Goal: Task Accomplishment & Management: Complete application form

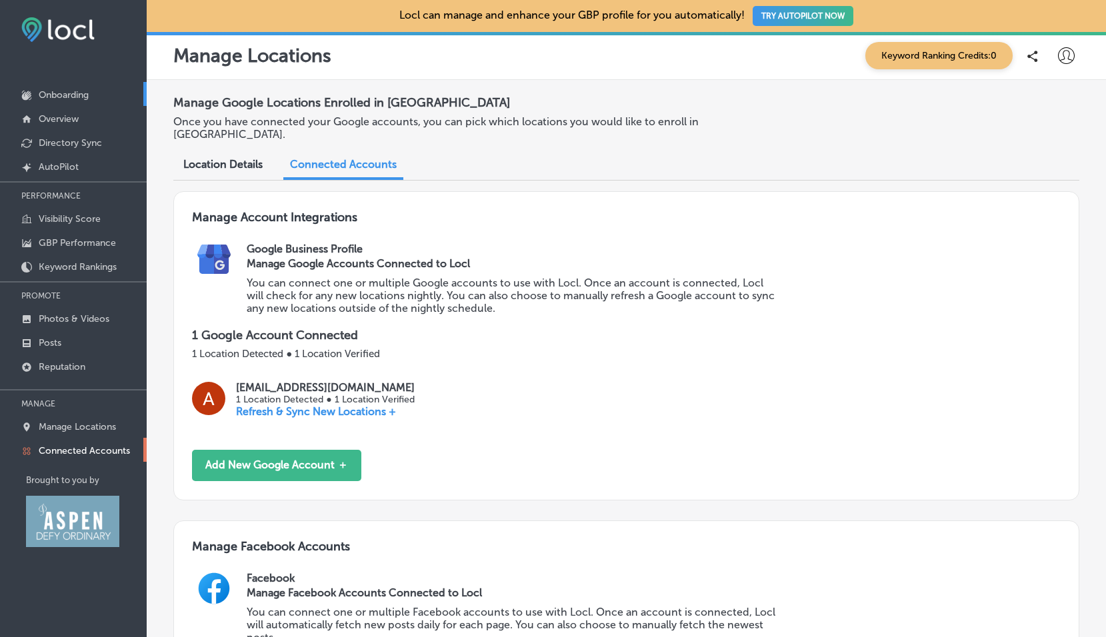
click at [70, 93] on p "Onboarding" at bounding box center [64, 94] width 50 height 11
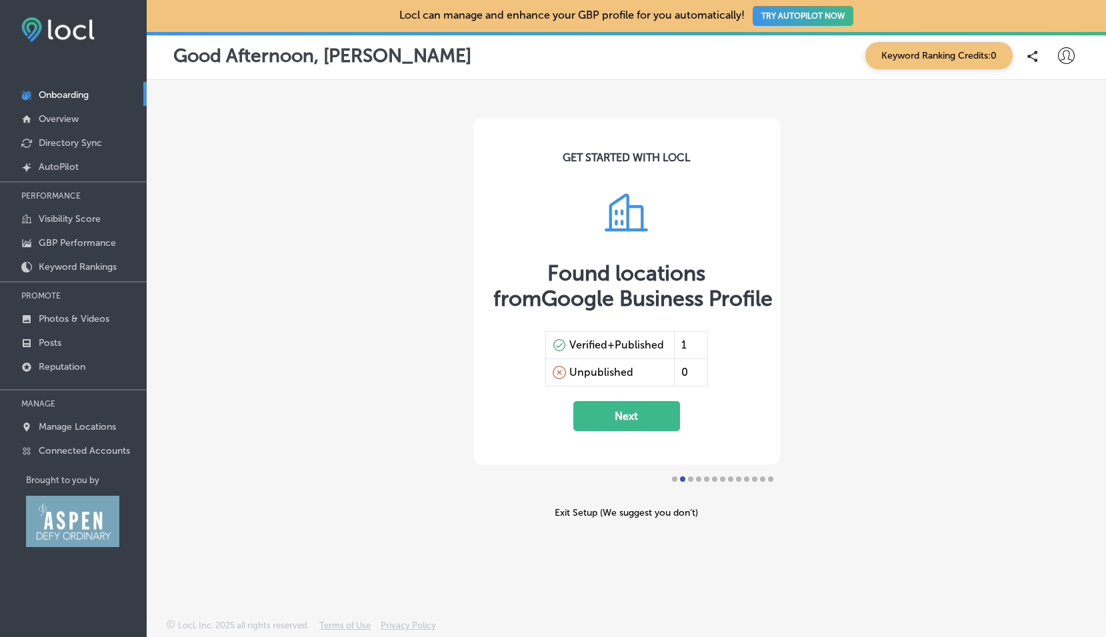
click at [619, 425] on button "Next" at bounding box center [626, 416] width 107 height 30
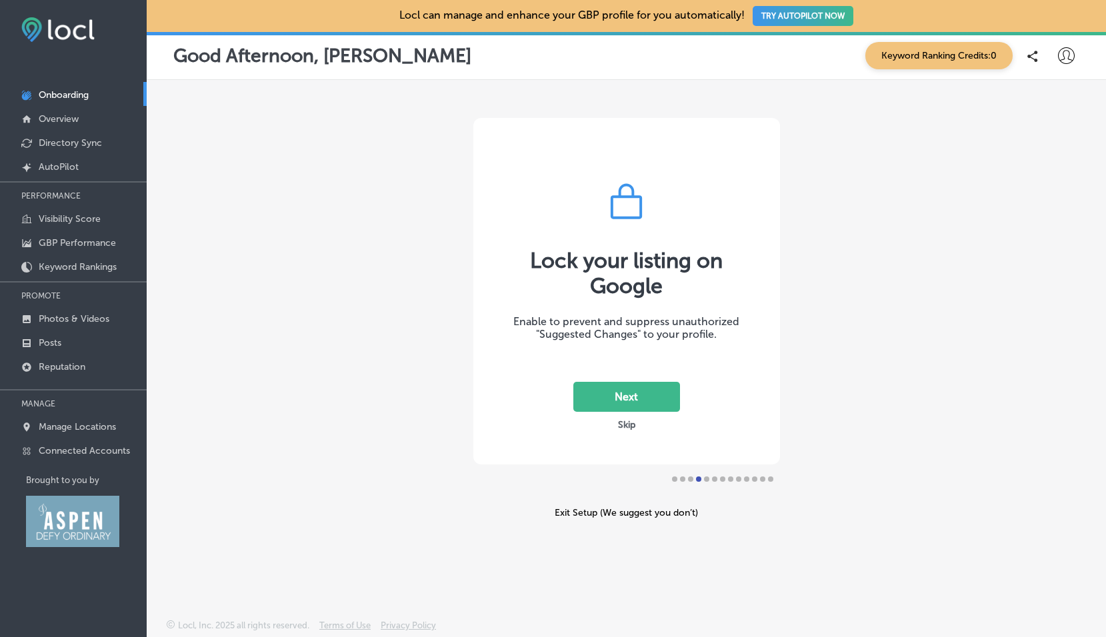
click at [622, 426] on button "Skip" at bounding box center [626, 425] width 25 height 13
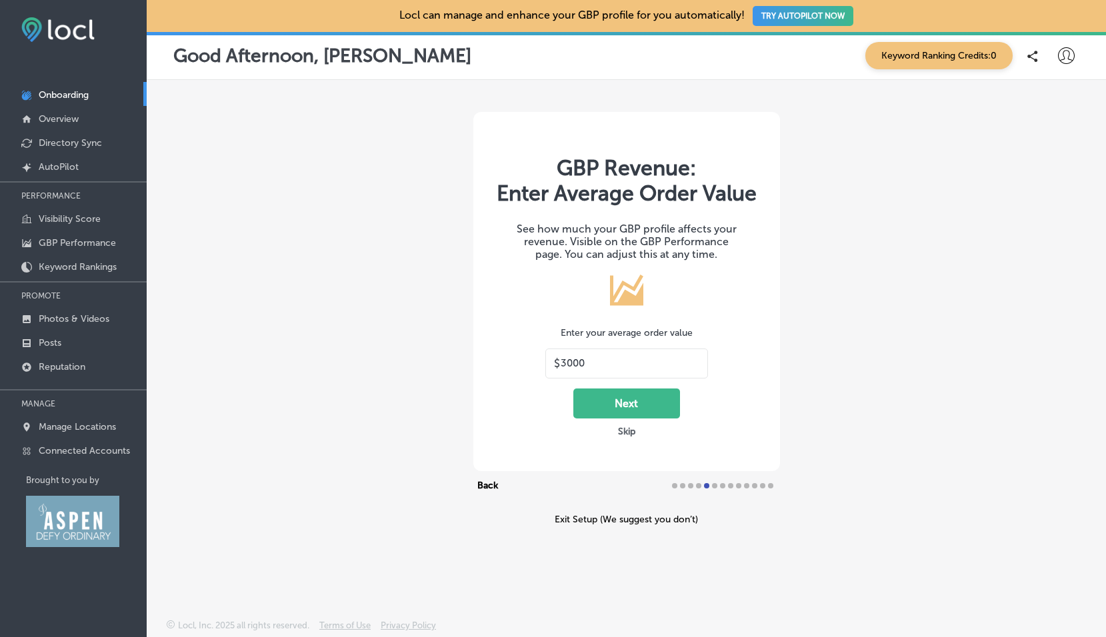
click at [628, 405] on button "Next" at bounding box center [626, 404] width 107 height 30
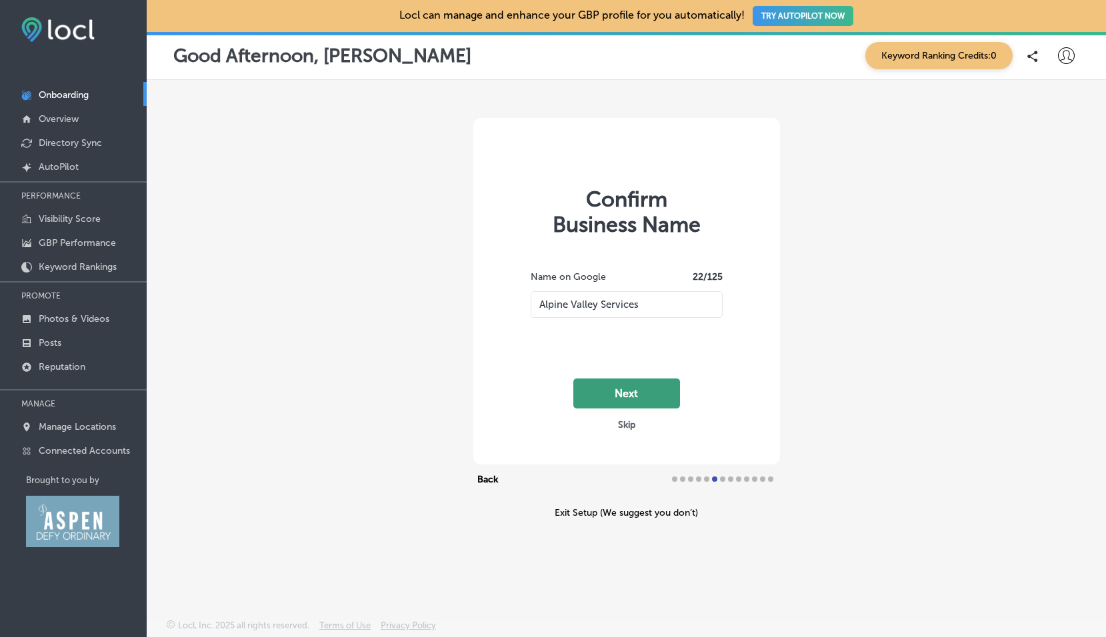
click at [627, 398] on button "Next" at bounding box center [626, 394] width 107 height 30
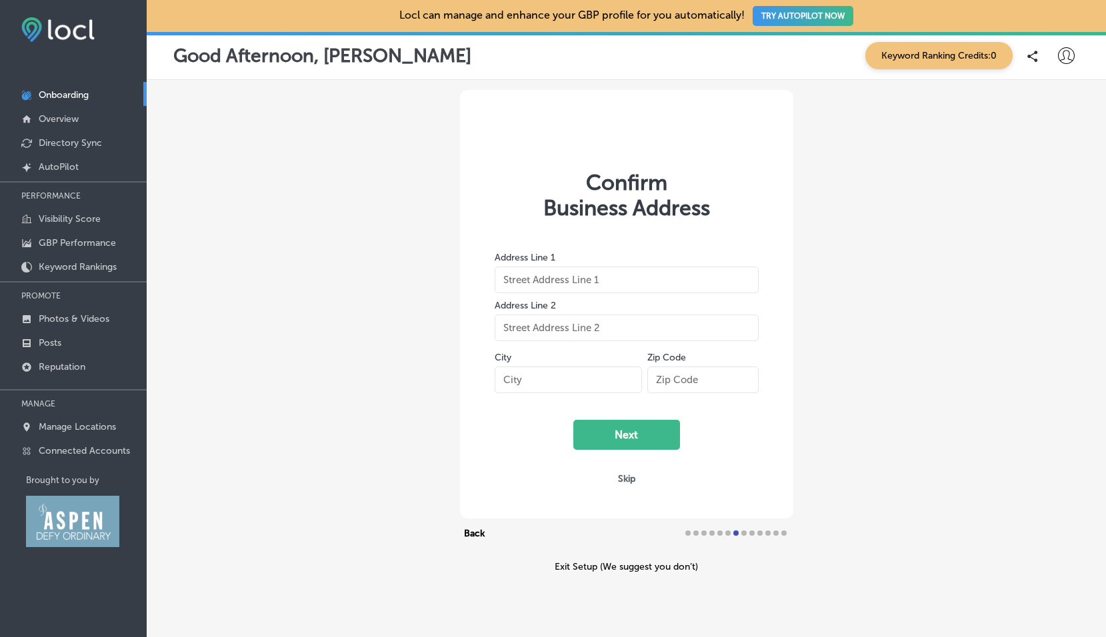
type input "[STREET_ADDRESS]"
type input "Basalt"
type input "81621"
click at [625, 429] on button "Next" at bounding box center [626, 435] width 107 height 30
select select "US"
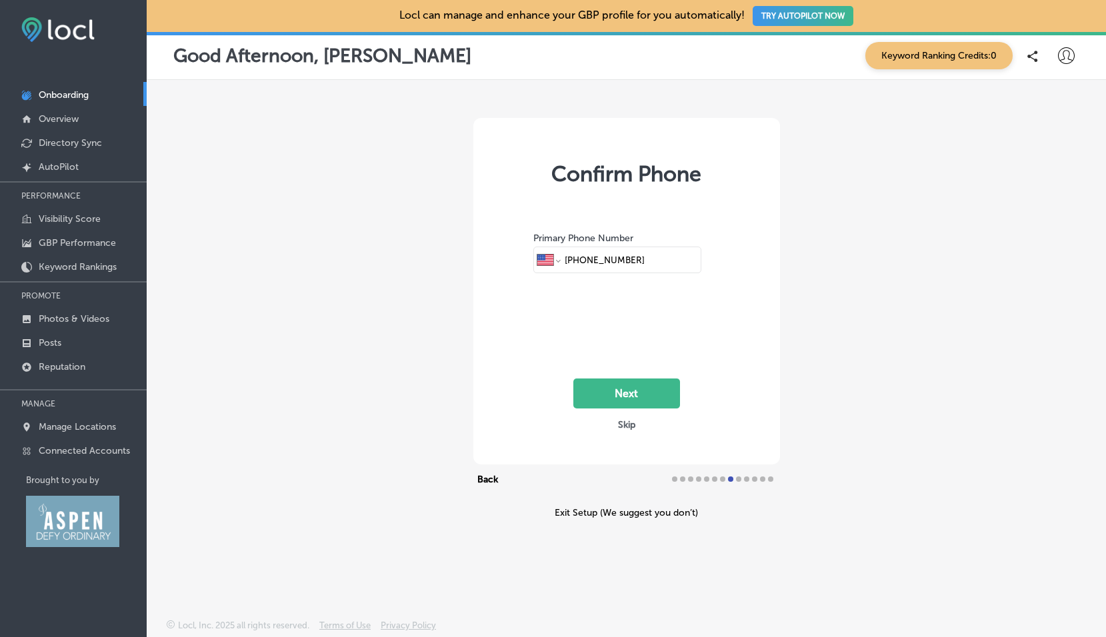
click at [696, 373] on div "Confirm Phone Primary Phone Number International Afghanistan Åland Islands Alba…" at bounding box center [626, 291] width 307 height 347
click at [574, 379] on button "Next" at bounding box center [626, 394] width 107 height 30
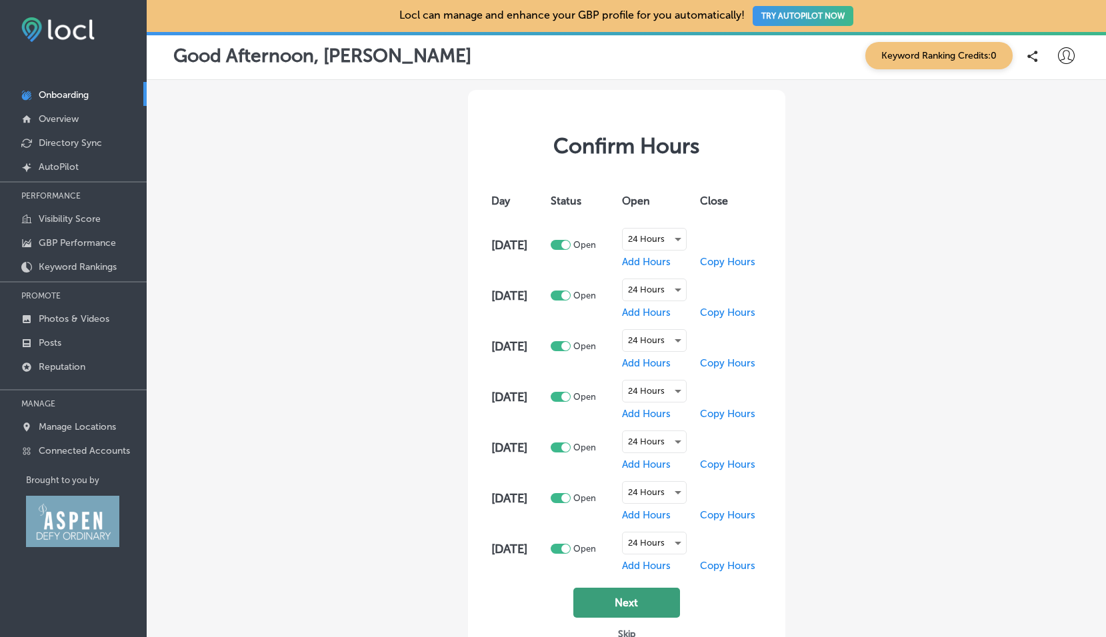
click at [624, 597] on button "Next" at bounding box center [626, 603] width 107 height 30
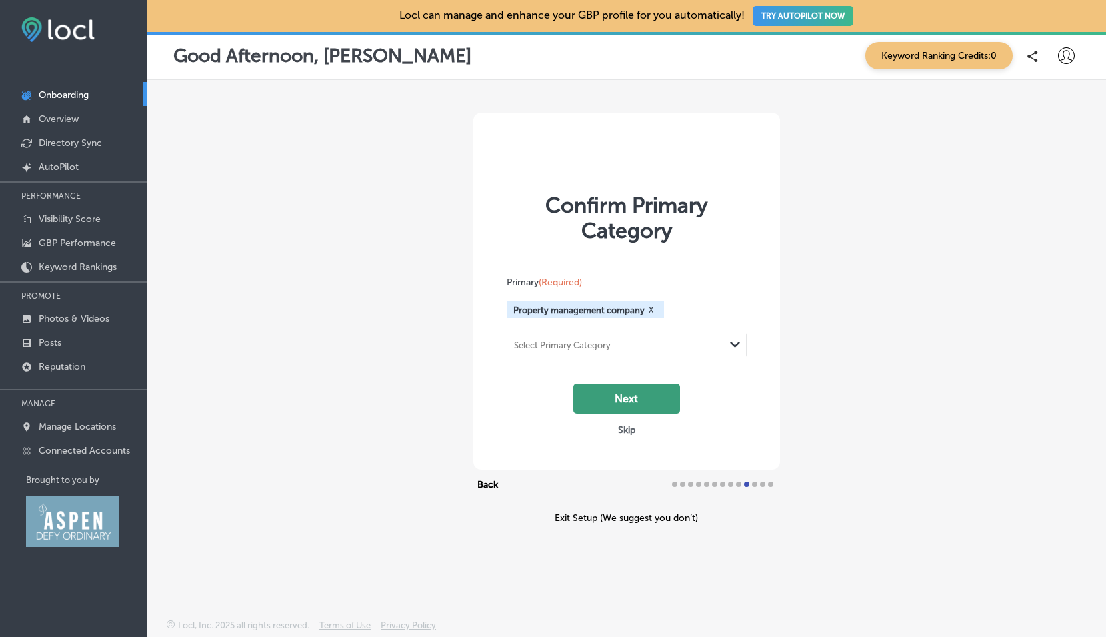
click at [628, 399] on button "Next" at bounding box center [626, 399] width 107 height 30
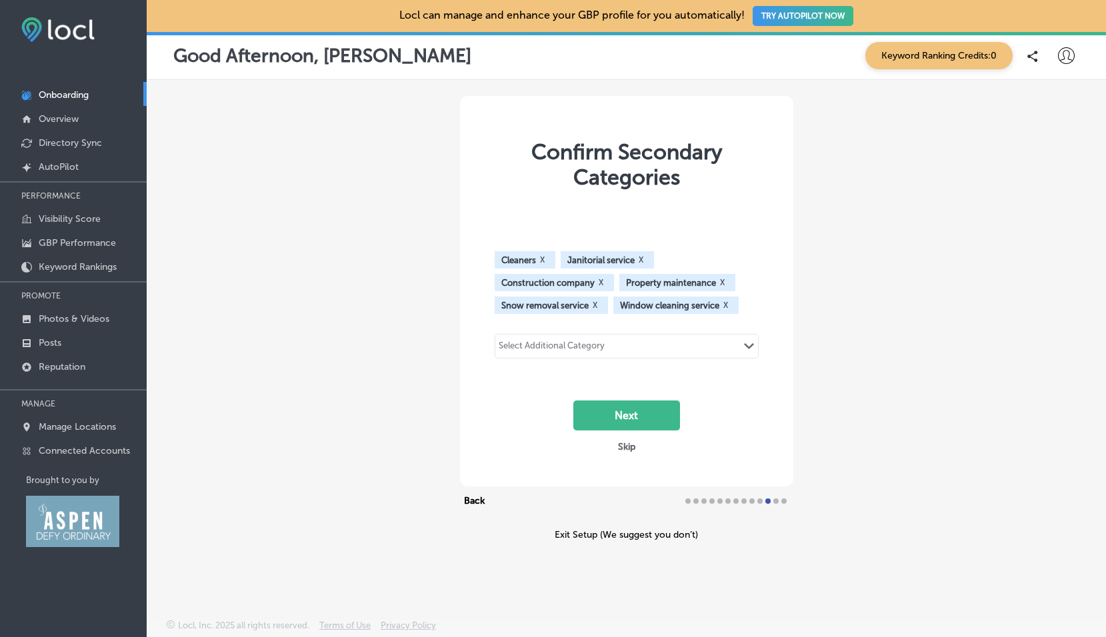
click at [615, 351] on div "Select Additional Category Path Created with Sketch." at bounding box center [626, 346] width 263 height 23
type input "m"
type input "c"
click at [339, 359] on div "Confirm Secondary Categories Cleaners X Janitorial service X Construction compa…" at bounding box center [626, 318] width 959 height 477
click at [623, 417] on button "Next" at bounding box center [626, 416] width 107 height 30
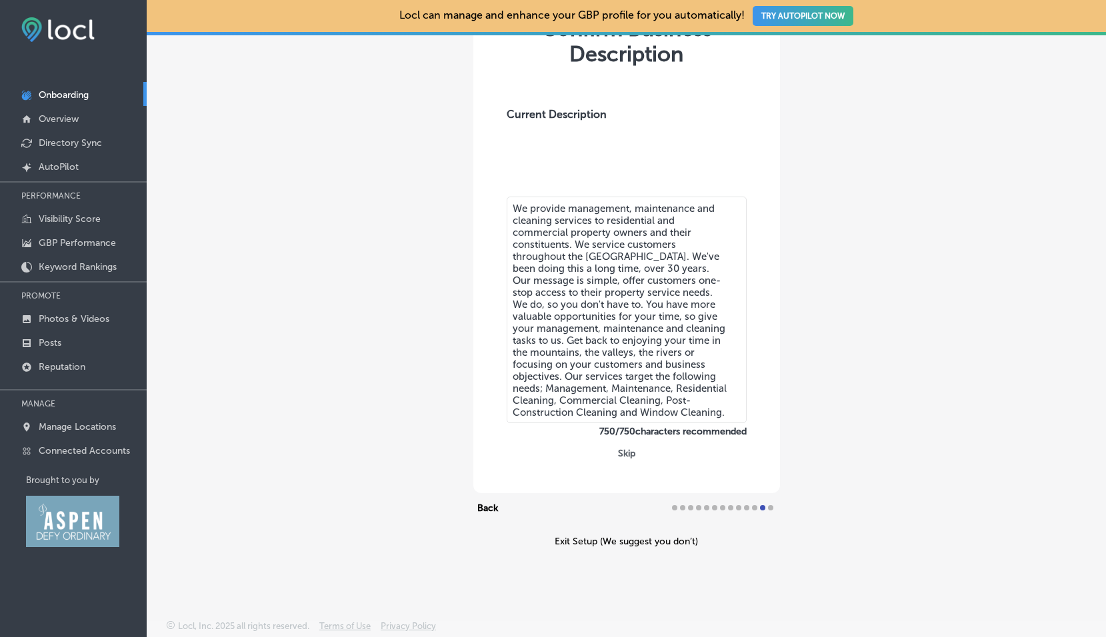
scroll to position [118, 0]
click at [623, 453] on button "Skip" at bounding box center [626, 453] width 25 height 13
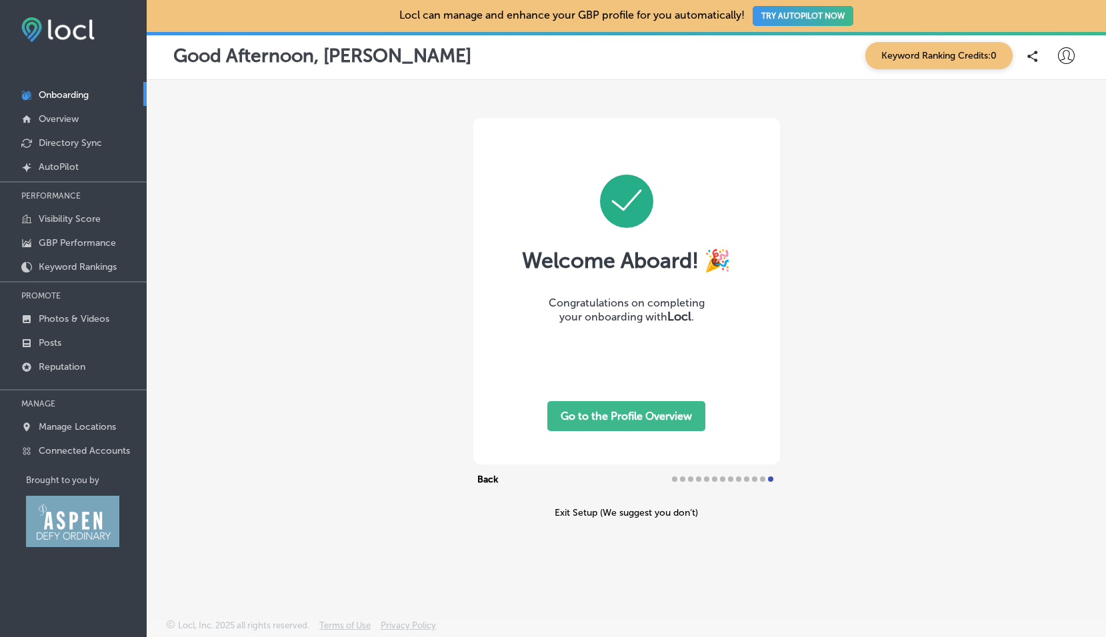
click at [630, 424] on button "Go to the Profile Overview" at bounding box center [626, 416] width 158 height 30
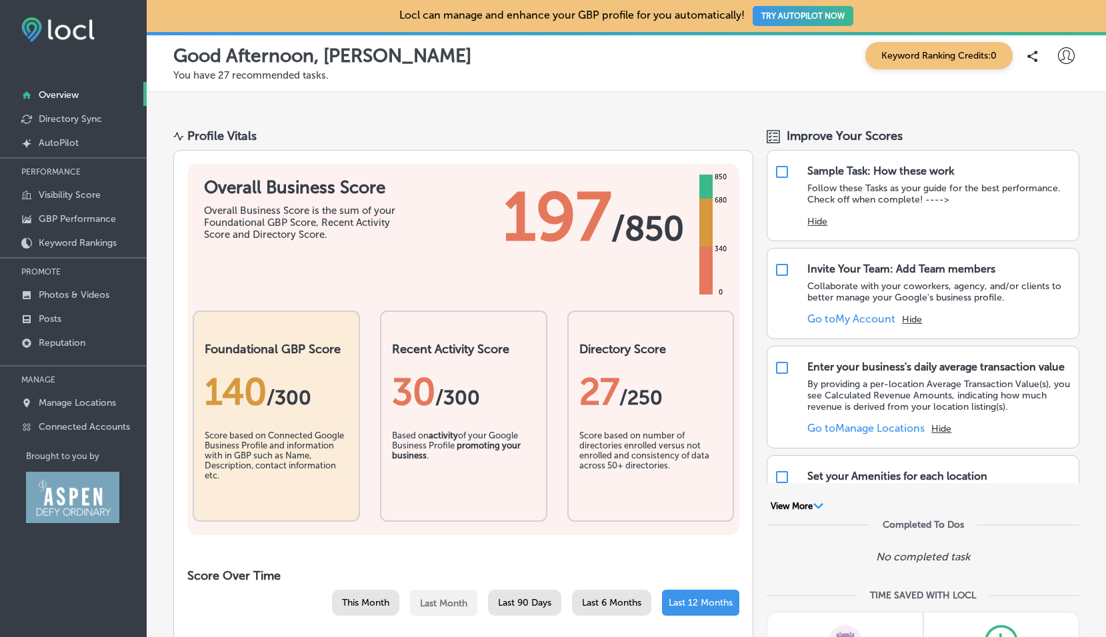
click at [753, 15] on button "TRY AUTOPILOT NOW" at bounding box center [803, 16] width 101 height 20
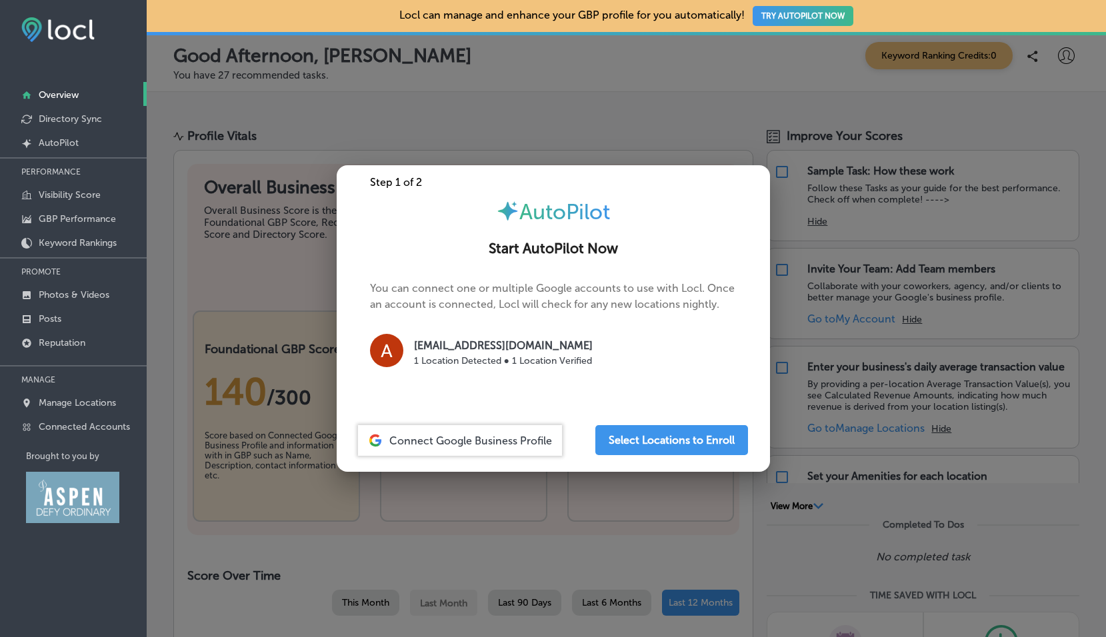
click at [428, 441] on span "Connect Google Business Profile" at bounding box center [470, 441] width 163 height 13
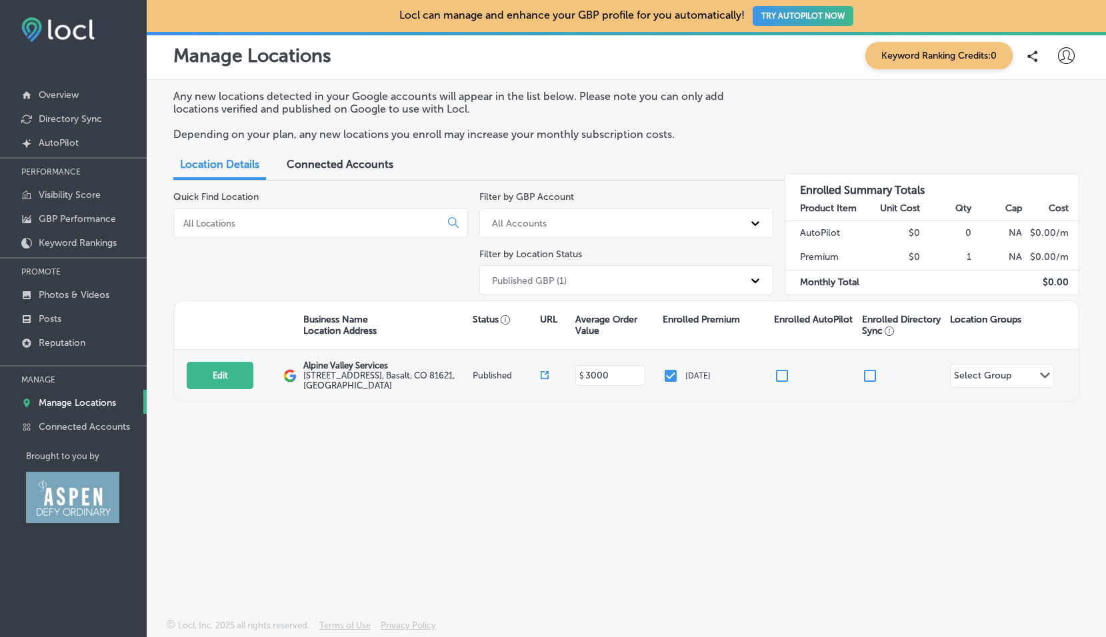
click at [783, 375] on input "checkbox" at bounding box center [782, 376] width 16 height 16
checkbox input "false"
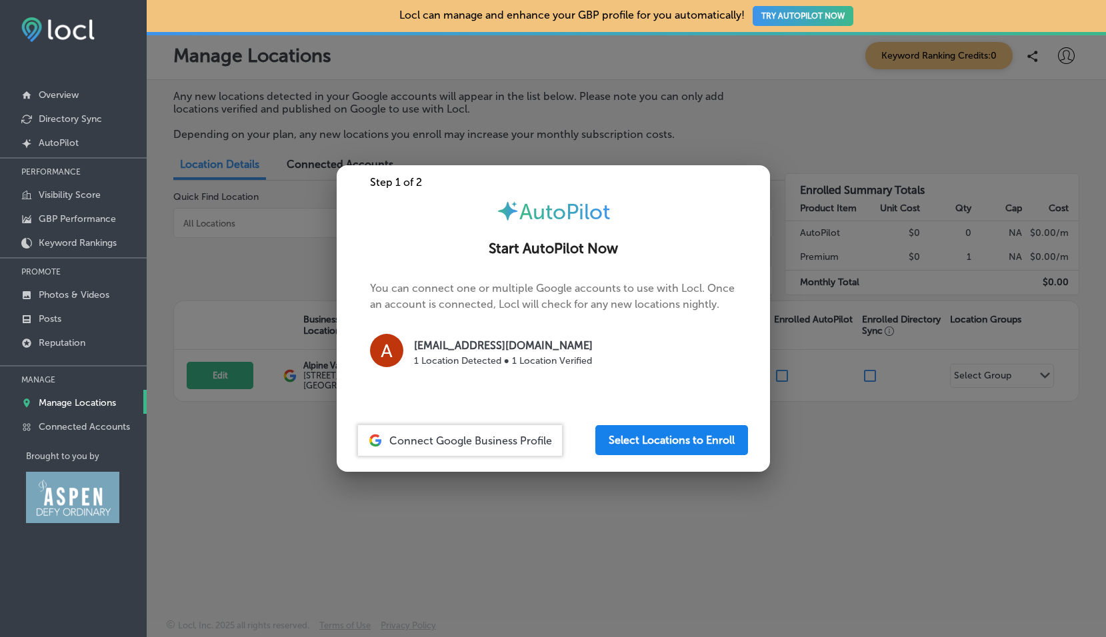
click at [665, 429] on button "Select Locations to Enroll" at bounding box center [671, 440] width 153 height 30
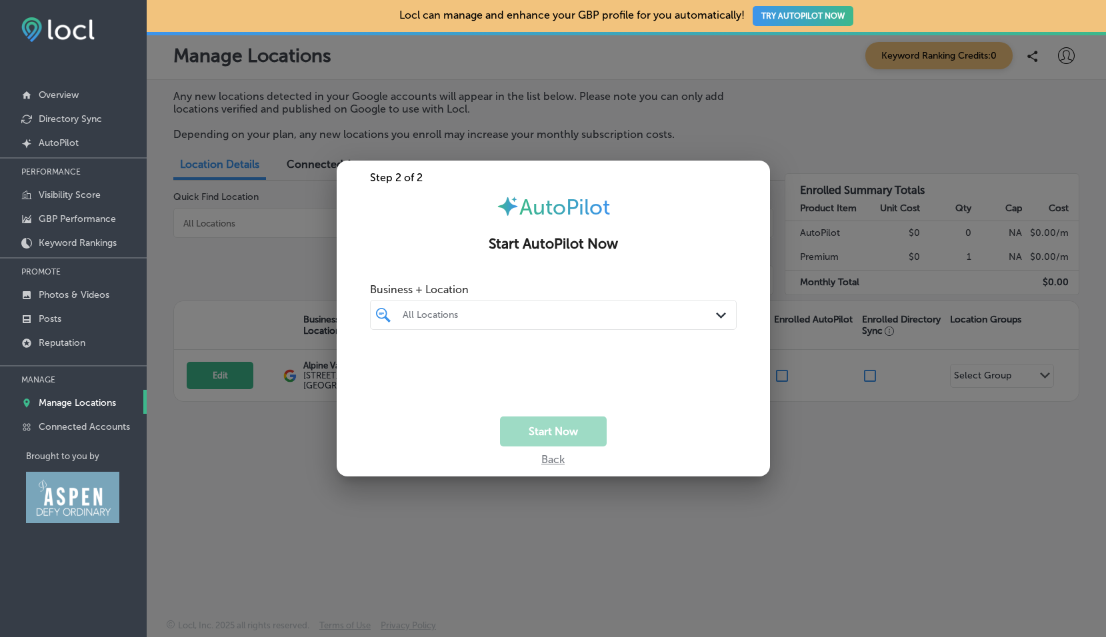
click at [723, 317] on icon "Path Created with Sketch." at bounding box center [721, 316] width 10 height 6
click at [383, 365] on input "checkbox" at bounding box center [386, 365] width 16 height 16
click at [443, 457] on div "Back" at bounding box center [553, 456] width 433 height 19
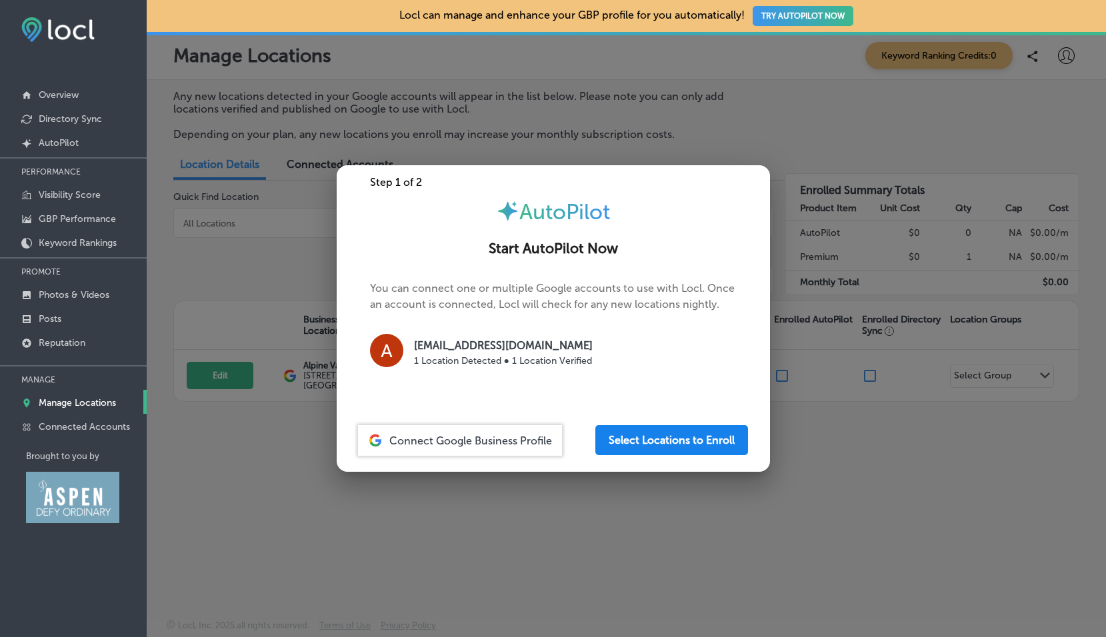
click at [656, 441] on button "Select Locations to Enroll" at bounding box center [671, 440] width 153 height 30
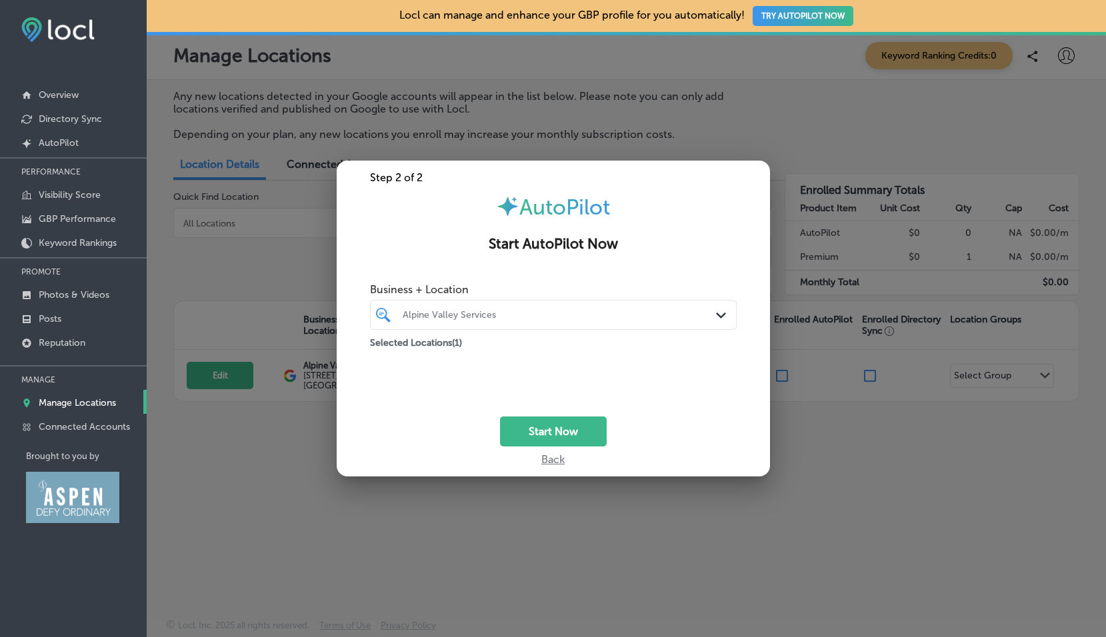
click at [719, 313] on icon "Path Created with Sketch." at bounding box center [721, 316] width 10 height 6
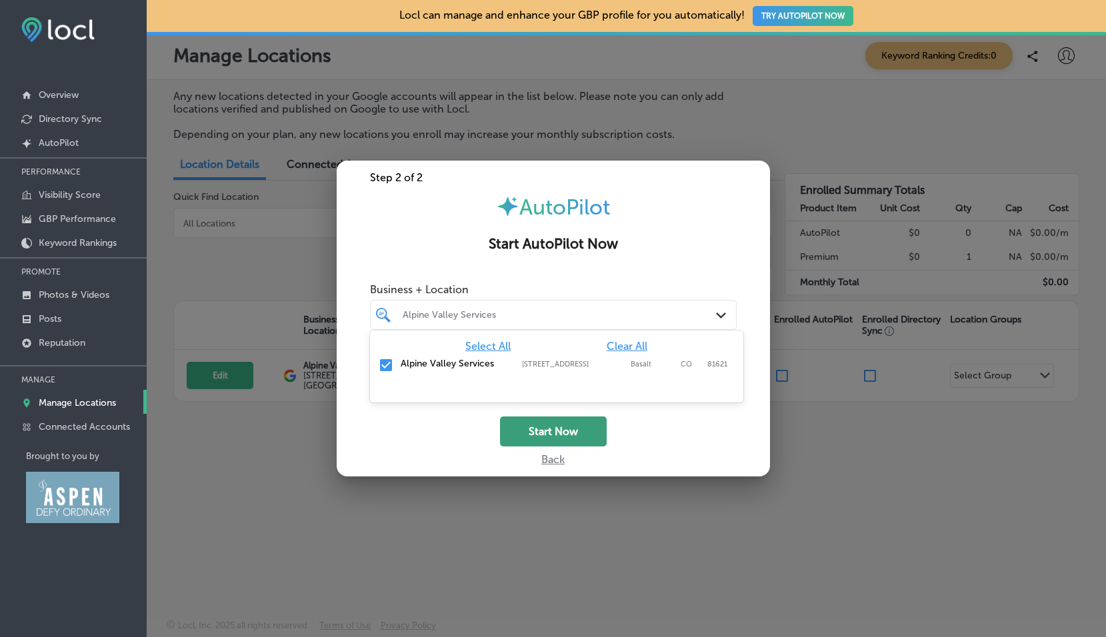
click at [557, 432] on button "Start Now" at bounding box center [553, 432] width 107 height 30
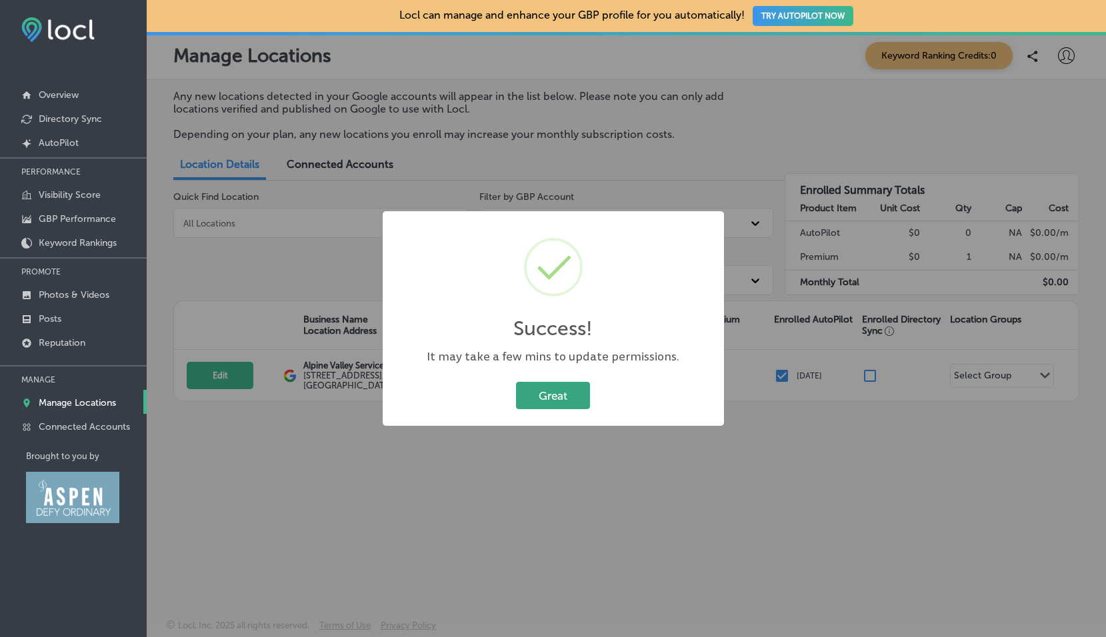
click at [554, 395] on button "Great" at bounding box center [553, 395] width 74 height 27
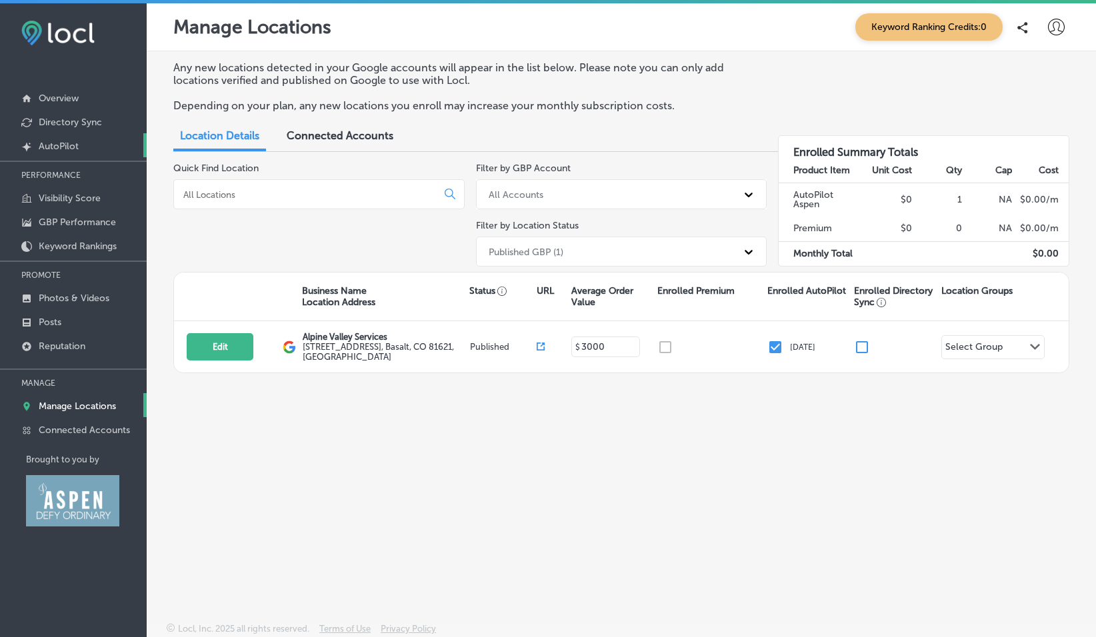
click at [67, 147] on p "AutoPilot" at bounding box center [59, 146] width 40 height 11
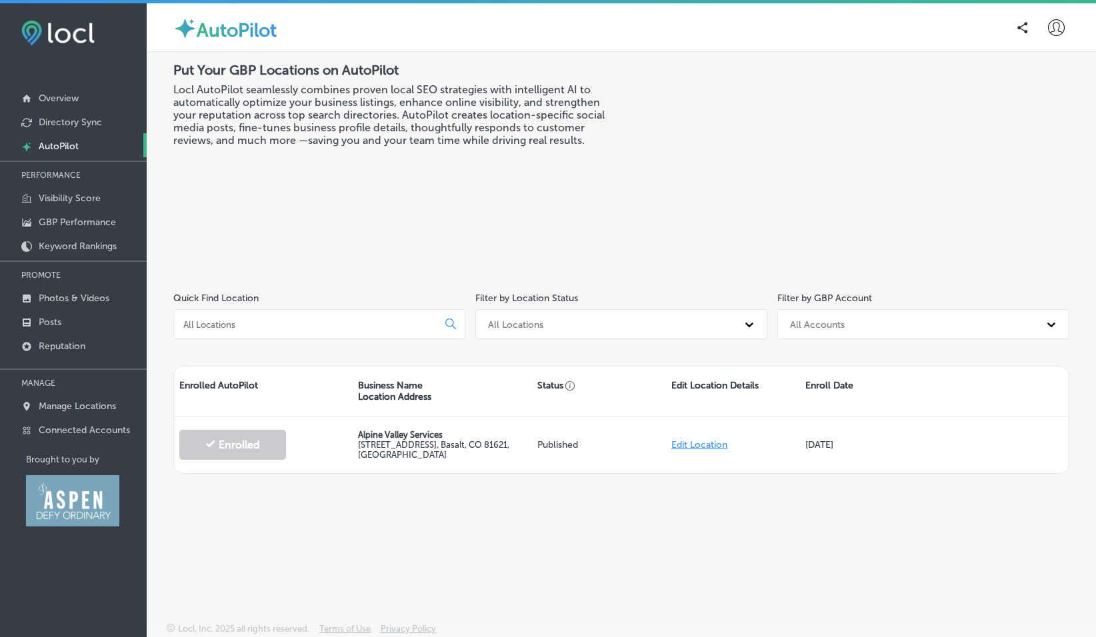
click at [607, 218] on div "Put Your GBP Locations on AutoPilot Locl AutoPilot seamlessly combines proven l…" at bounding box center [397, 164] width 448 height 204
click at [338, 202] on div "Put Your GBP Locations on AutoPilot Locl AutoPilot seamlessly combines proven l…" at bounding box center [397, 164] width 448 height 204
click at [397, 211] on div "Put Your GBP Locations on AutoPilot Locl AutoPilot seamlessly combines proven l…" at bounding box center [397, 164] width 448 height 204
